Goal: Find specific page/section: Find specific page/section

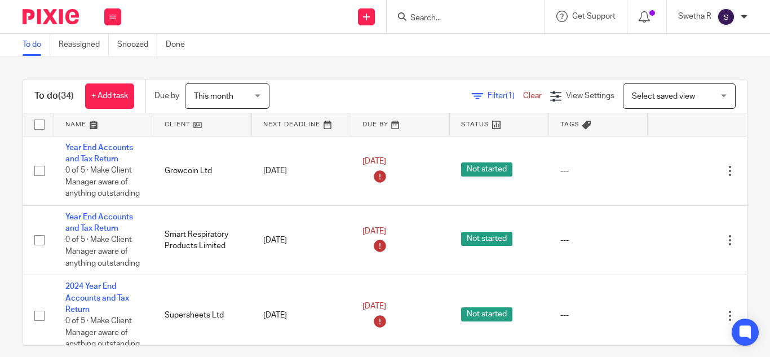
click at [433, 17] on input "Search" at bounding box center [460, 19] width 102 height 10
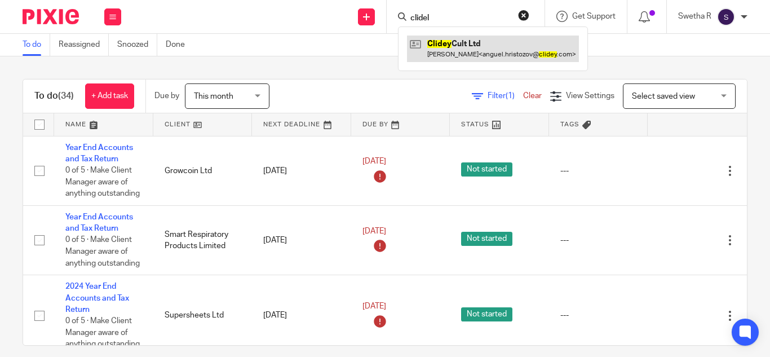
type input "clidel"
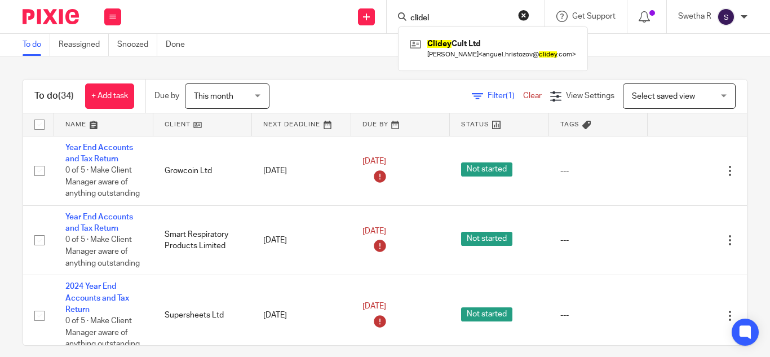
click at [389, 65] on div "To do (34) + Add task Due by This month This month Today Tomorrow This week Nex…" at bounding box center [385, 206] width 770 height 301
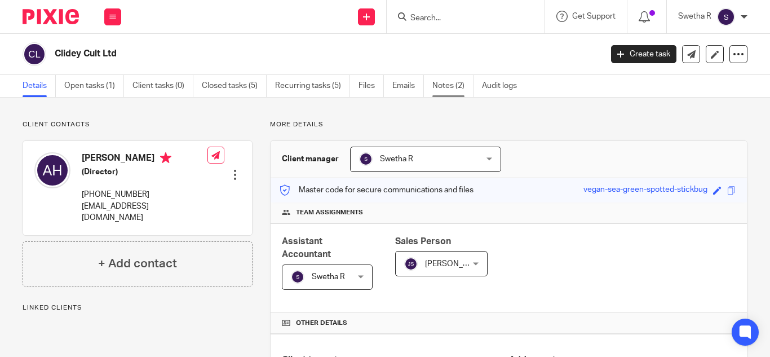
click at [442, 90] on link "Notes (2)" at bounding box center [453, 86] width 41 height 22
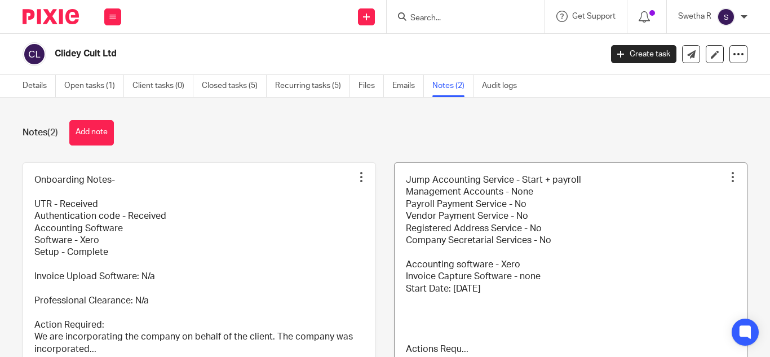
click at [551, 280] on link at bounding box center [571, 278] width 353 height 230
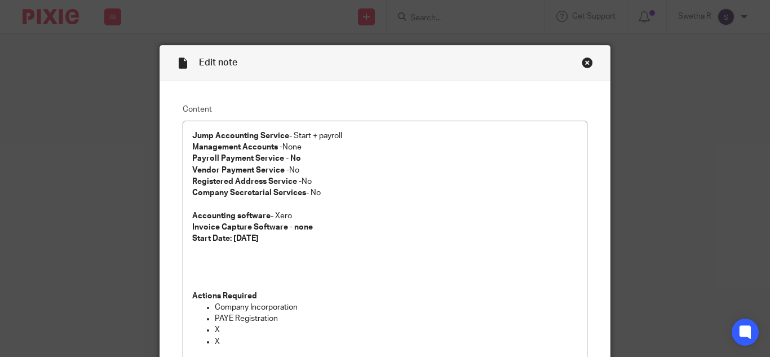
click at [582, 63] on div "Close this dialog window" at bounding box center [587, 62] width 11 height 11
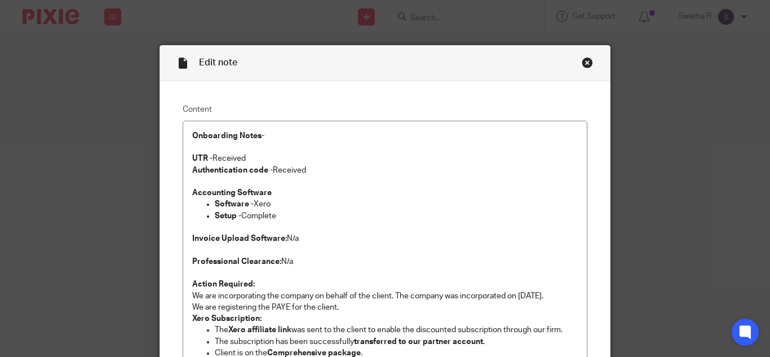
click at [584, 61] on div "Close this dialog window" at bounding box center [587, 62] width 11 height 11
